Goal: Task Accomplishment & Management: Use online tool/utility

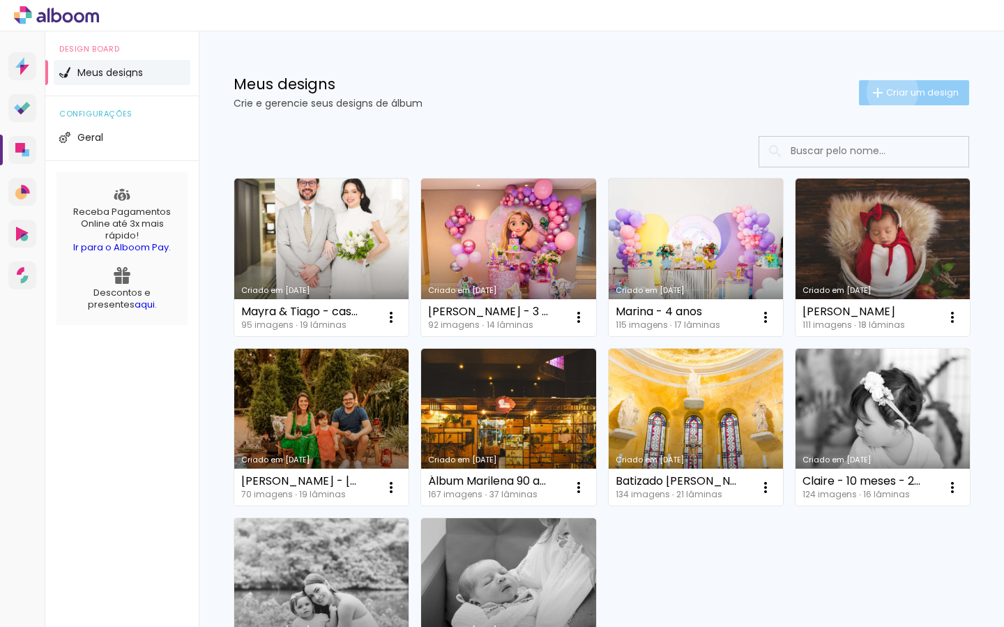
click at [890, 91] on span "Criar um design" at bounding box center [922, 92] width 73 height 9
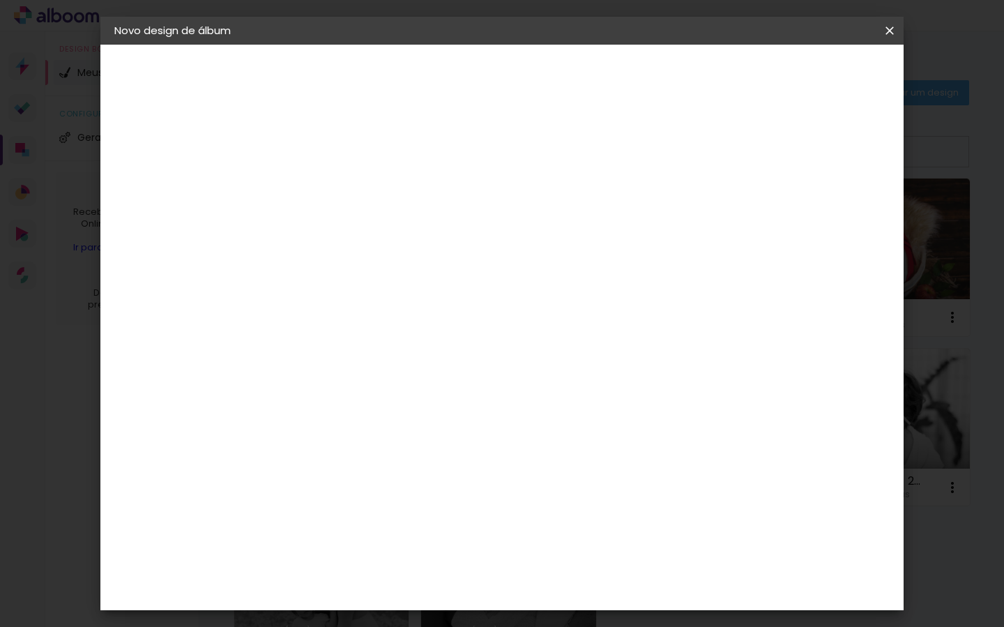
click at [342, 183] on input at bounding box center [342, 187] width 0 height 22
type input "Betina - batizado"
type paper-input "Betina - batizado"
click at [0, 0] on slot "Avançar" at bounding box center [0, 0] width 0 height 0
click at [415, 258] on input at bounding box center [377, 265] width 141 height 17
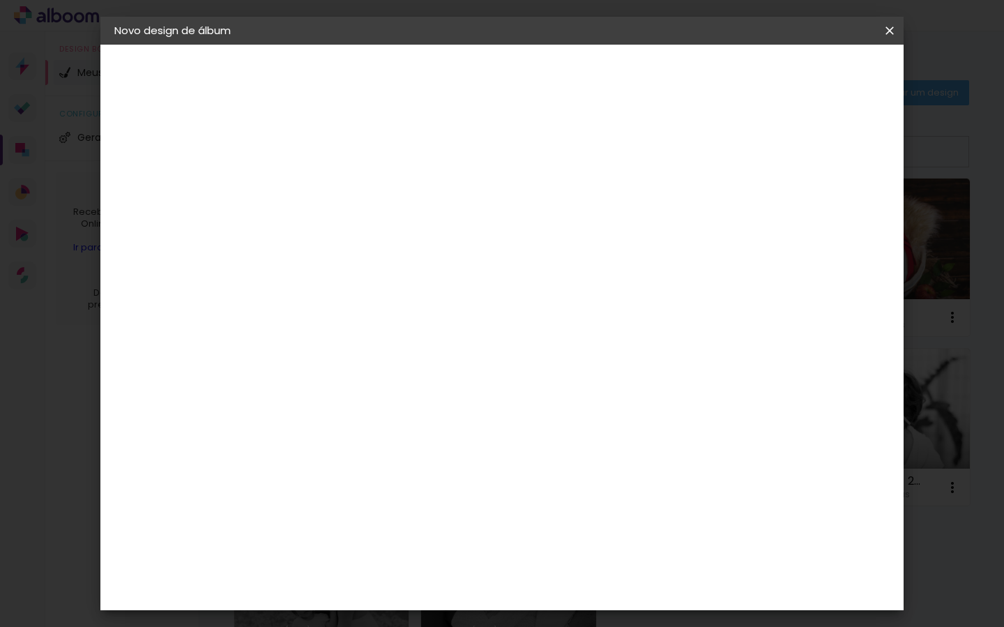
type input "go"
type paper-input "go"
drag, startPoint x: 404, startPoint y: 310, endPoint x: 397, endPoint y: 313, distance: 7.8
click at [367, 310] on div "Go image" at bounding box center [350, 318] width 34 height 22
click at [0, 0] on slot "Avançar" at bounding box center [0, 0] width 0 height 0
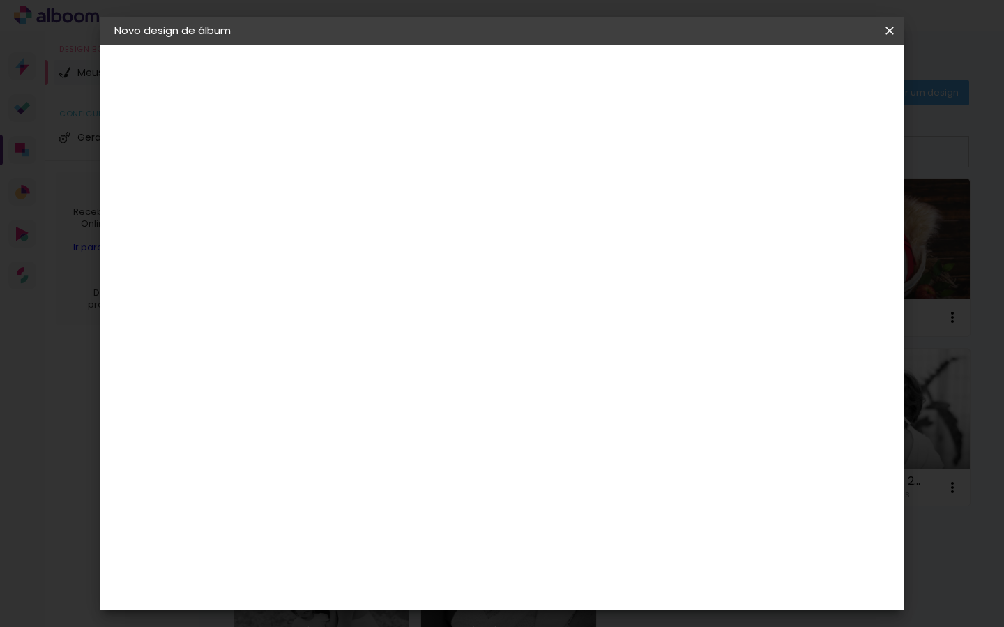
click at [397, 232] on input "text" at bounding box center [369, 243] width 54 height 22
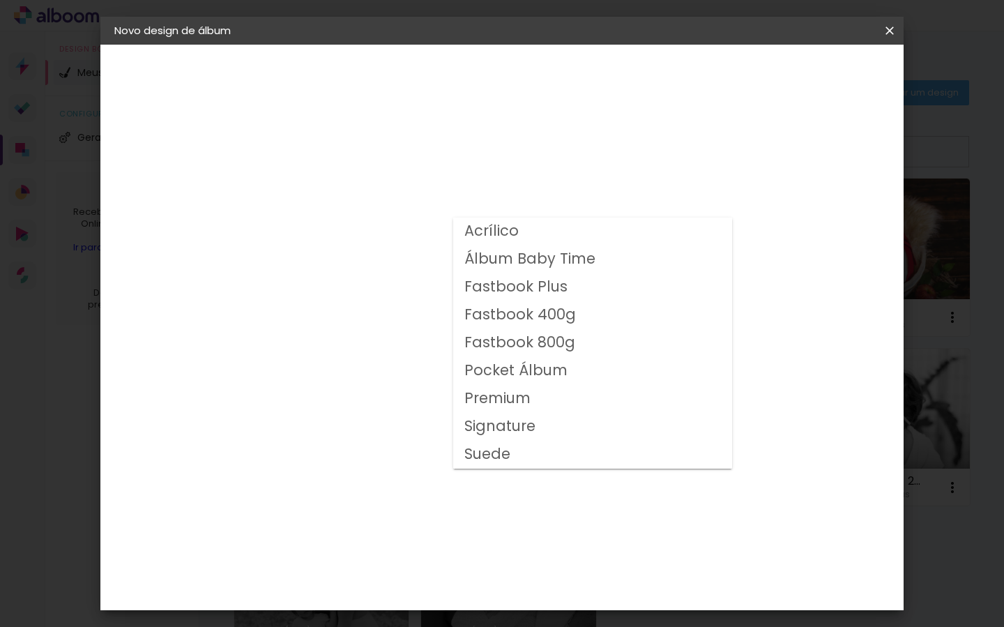
drag, startPoint x: 551, startPoint y: 344, endPoint x: 681, endPoint y: 254, distance: 157.4
click at [0, 0] on slot "Fastbook 800g" at bounding box center [0, 0] width 0 height 0
type input "Fastbook 800g"
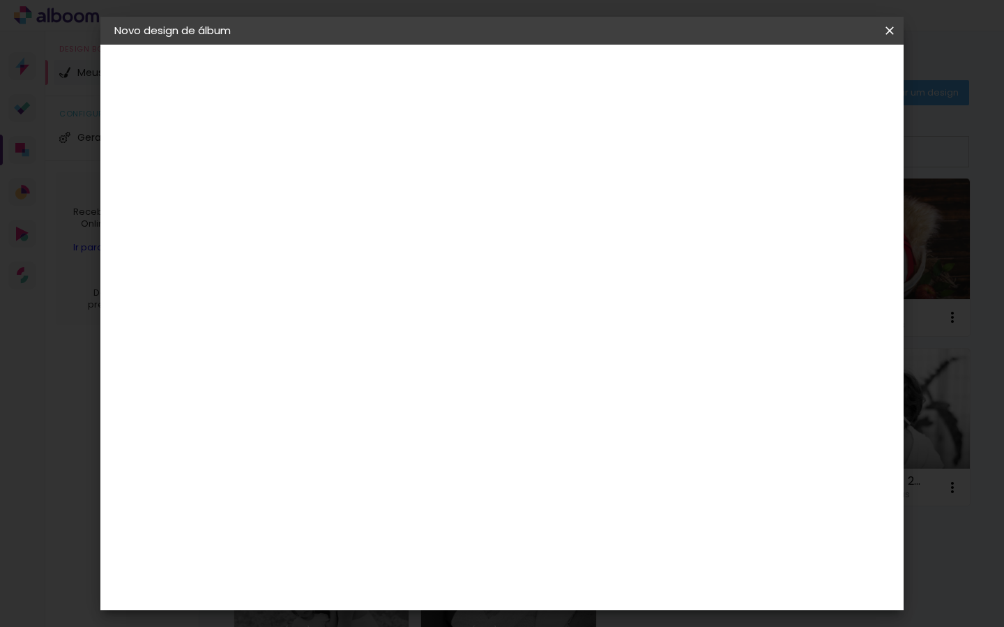
click at [436, 606] on span "20 × 20" at bounding box center [404, 628] width 65 height 45
click at [0, 0] on slot "Avançar" at bounding box center [0, 0] width 0 height 0
click at [734, 152] on div at bounding box center [728, 150] width 13 height 13
type paper-checkbox "on"
click at [813, 75] on span "Iniciar design" at bounding box center [780, 74] width 63 height 10
